Goal: Task Accomplishment & Management: Use online tool/utility

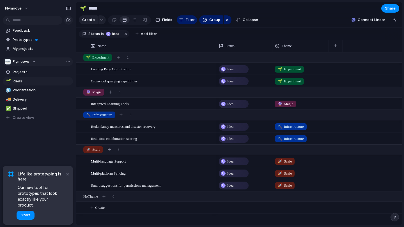
click at [33, 60] on div "Flymoove" at bounding box center [20, 62] width 31 height 6
click at [33, 60] on div "Flymoove Create new team" at bounding box center [202, 113] width 404 height 227
click at [68, 177] on button "×" at bounding box center [67, 174] width 7 height 7
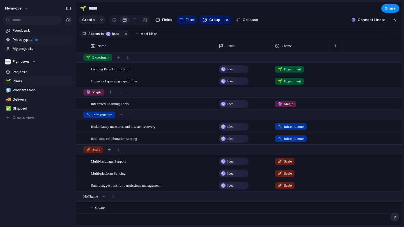
click at [43, 40] on span "Prototypes" at bounding box center [42, 40] width 58 height 6
click at [382, 18] on span "Connect Linear" at bounding box center [371, 20] width 27 height 6
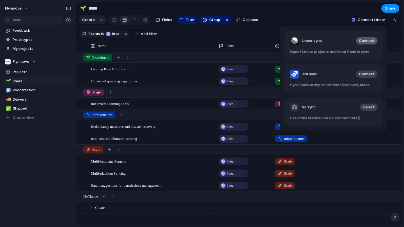
click at [364, 40] on span "Connect" at bounding box center [367, 41] width 16 height 6
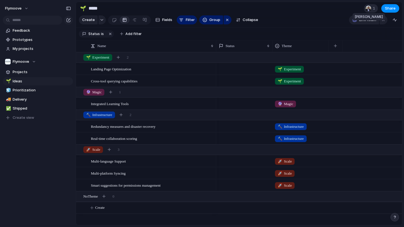
click at [370, 8] on div at bounding box center [369, 9] width 6 height 6
click at [337, 9] on div "Seen by [PERSON_NAME]" at bounding box center [202, 113] width 404 height 227
click at [25, 29] on span "Feedback" at bounding box center [42, 31] width 58 height 6
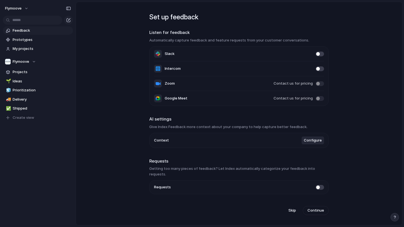
click at [114, 47] on main "Set up feedback Listen for feedback Automatically capture feedback and feature …" at bounding box center [239, 114] width 327 height 224
